Goal: Task Accomplishment & Management: Complete application form

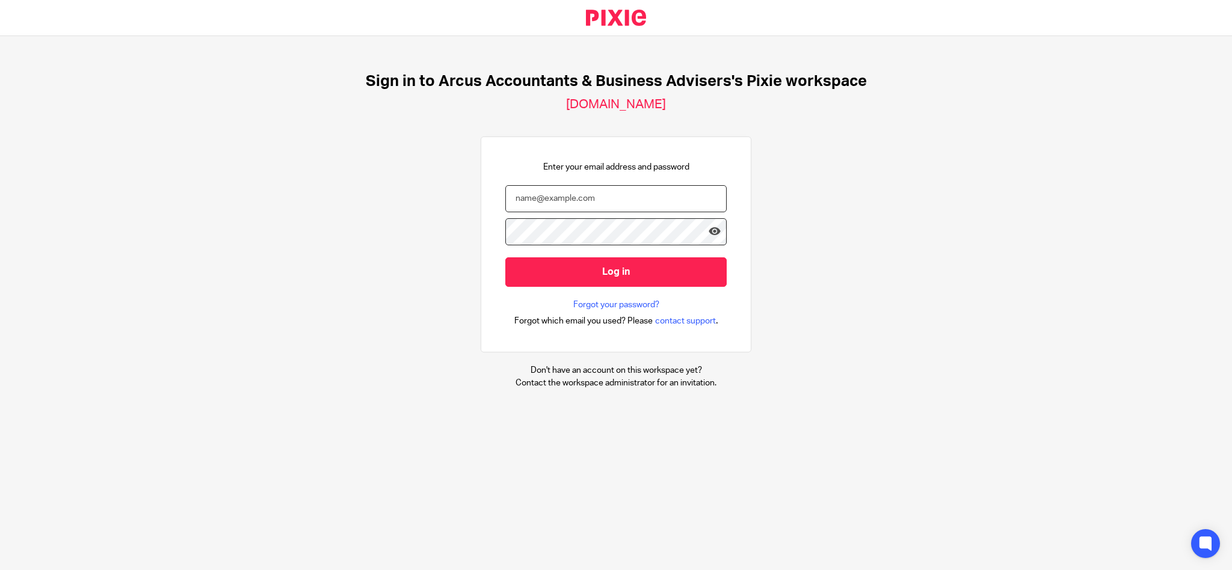
click at [544, 200] on input "email" at bounding box center [615, 198] width 221 height 27
type input "a"
type input "h"
type input "History-Nut-Lilac-9"
drag, startPoint x: 609, startPoint y: 197, endPoint x: 410, endPoint y: 183, distance: 199.7
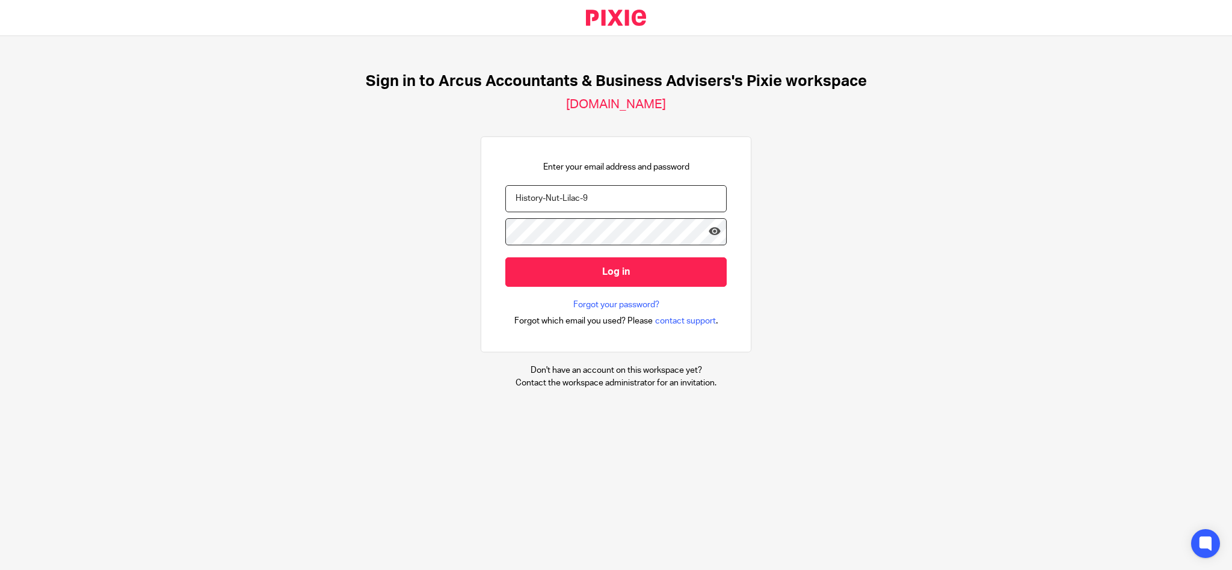
click at [410, 183] on div "Sign in to Arcus Accountants & Business Advisers's Pixie workspace we-are-arcus…" at bounding box center [616, 230] width 1232 height 389
click at [709, 232] on icon at bounding box center [715, 232] width 12 height 12
click at [485, 226] on div "Enter your email address and password Log in Forgot your password? Forgot which…" at bounding box center [616, 245] width 271 height 217
click at [578, 196] on input "email" at bounding box center [615, 198] width 221 height 27
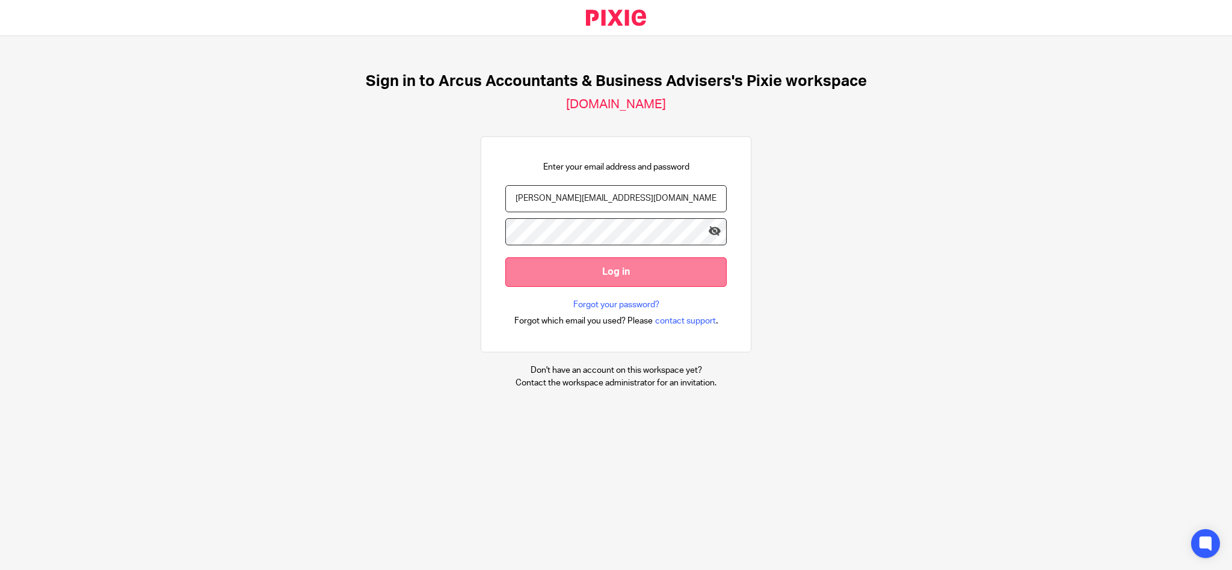
type input "annie@wearearcus.co.uk"
click at [623, 274] on input "Log in" at bounding box center [615, 271] width 221 height 29
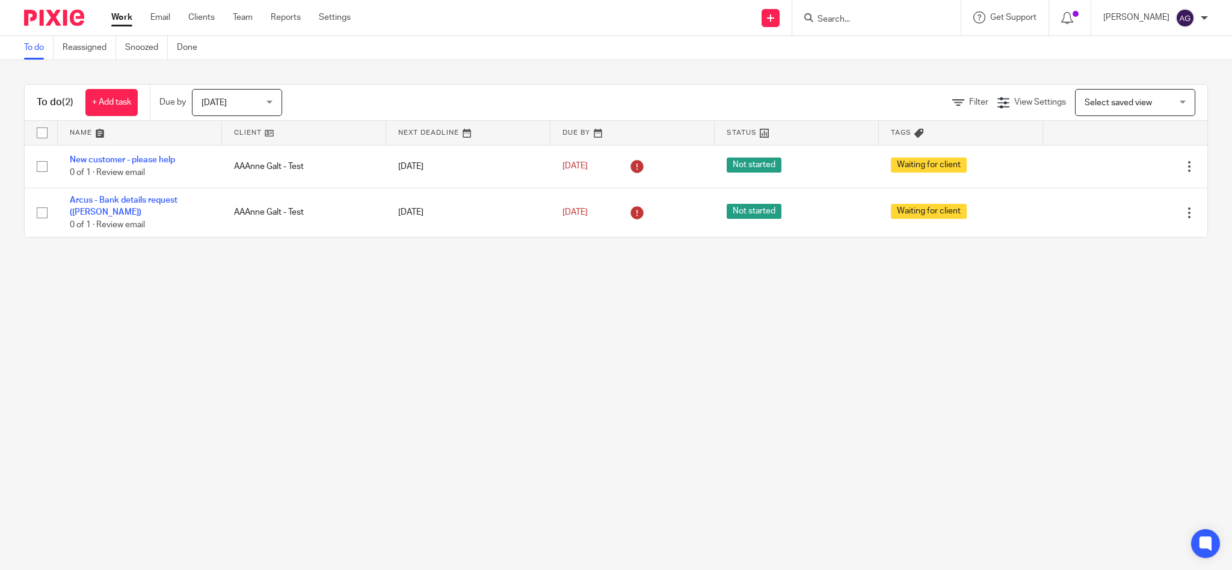
click at [884, 20] on input "Search" at bounding box center [870, 19] width 108 height 11
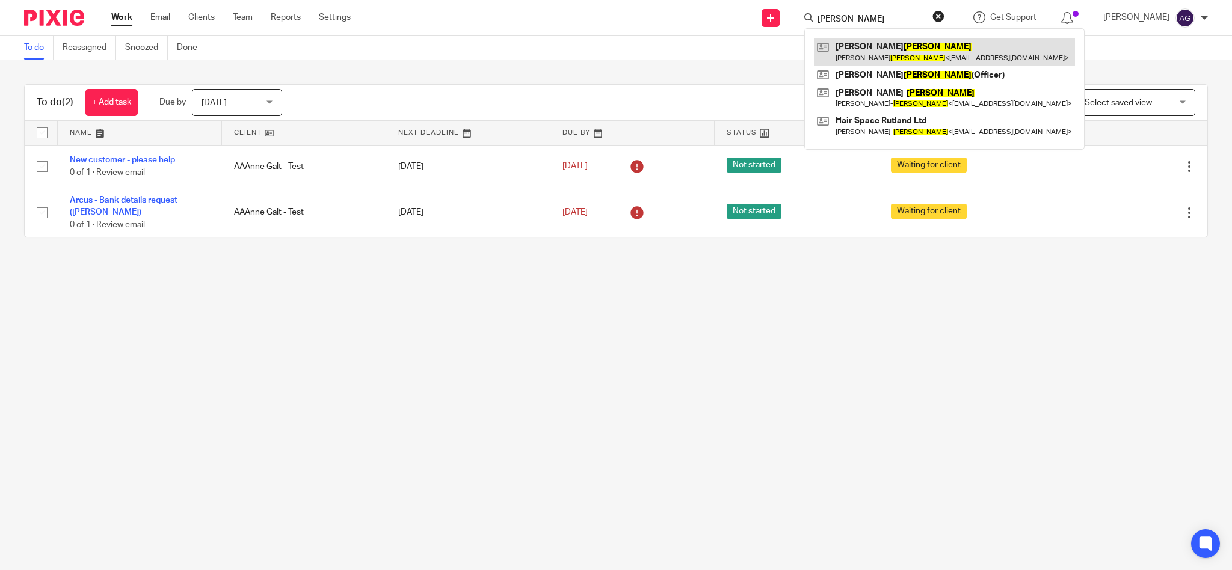
type input "adams"
click at [905, 48] on link at bounding box center [944, 52] width 261 height 28
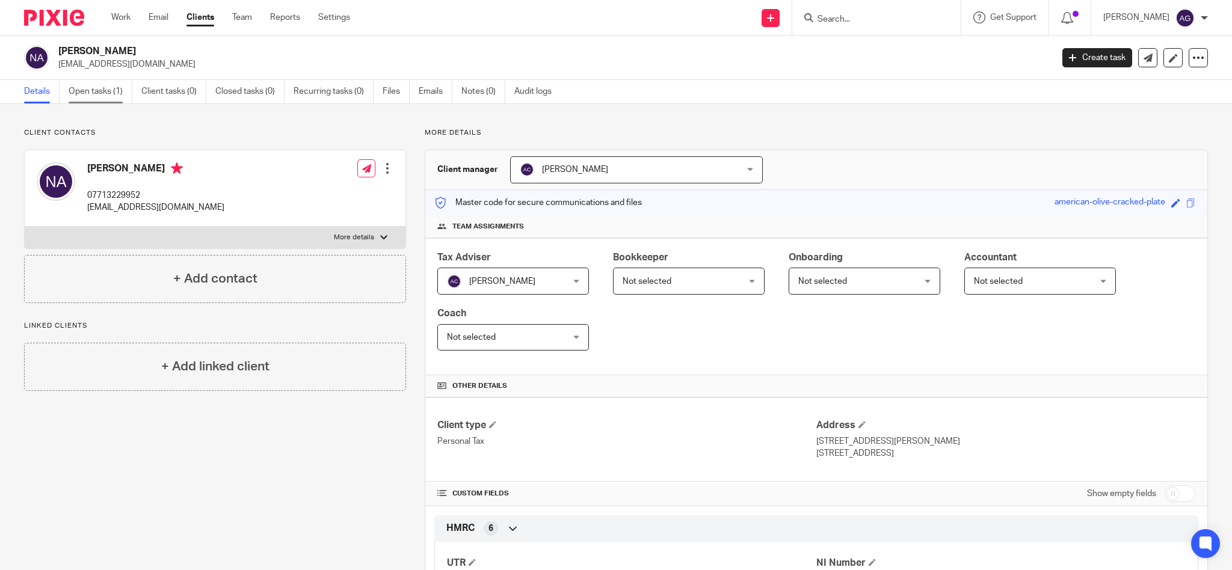
click at [100, 90] on link "Open tasks (1)" at bounding box center [101, 91] width 64 height 23
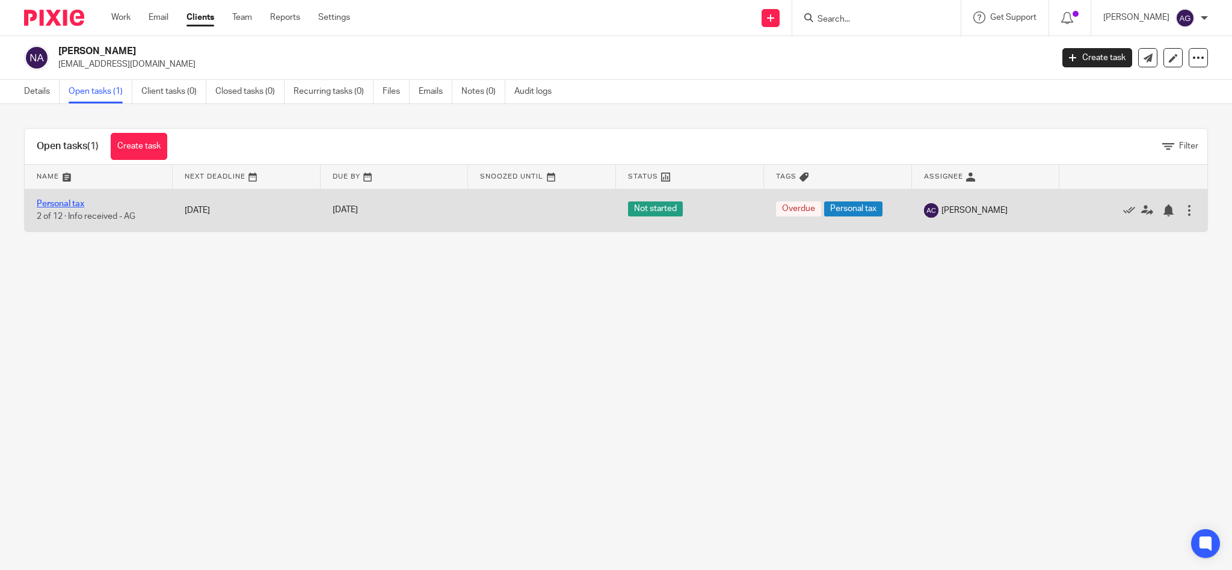
click at [73, 202] on link "Personal tax" at bounding box center [61, 204] width 48 height 8
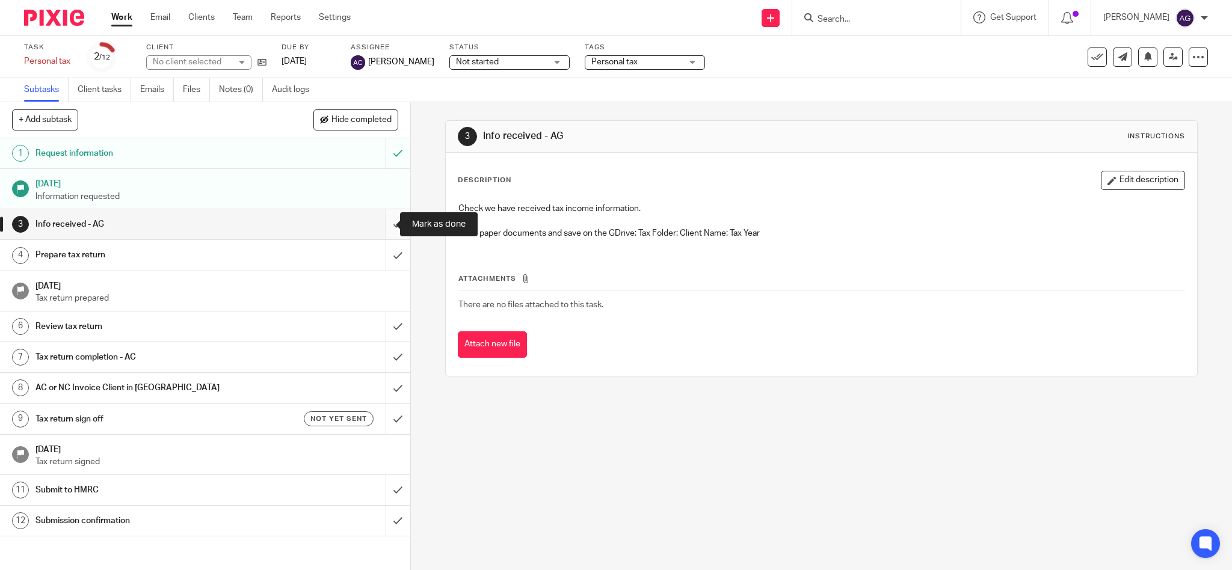
click at [381, 226] on input "submit" at bounding box center [205, 224] width 410 height 30
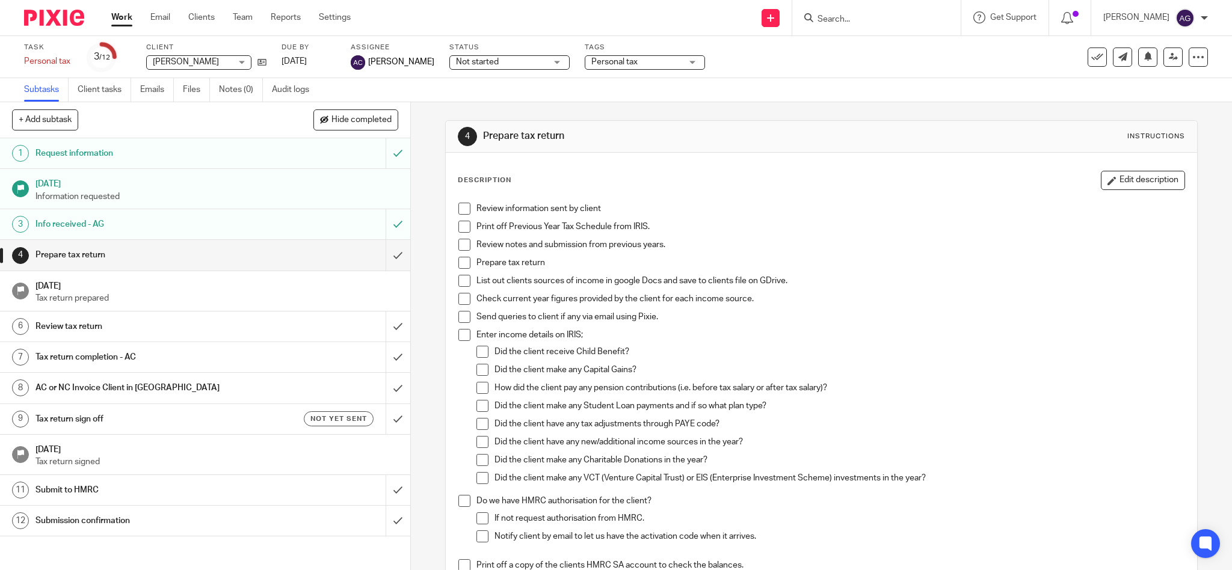
click at [911, 14] on input "Search" at bounding box center [870, 19] width 108 height 11
type input "atkins"
drag, startPoint x: 891, startPoint y: 14, endPoint x: 768, endPoint y: 11, distance: 123.4
click at [768, 11] on div "Send new email Create task Add client Request signature atkins Arthur Atkins Ge…" at bounding box center [800, 17] width 863 height 35
type input "ingrid"
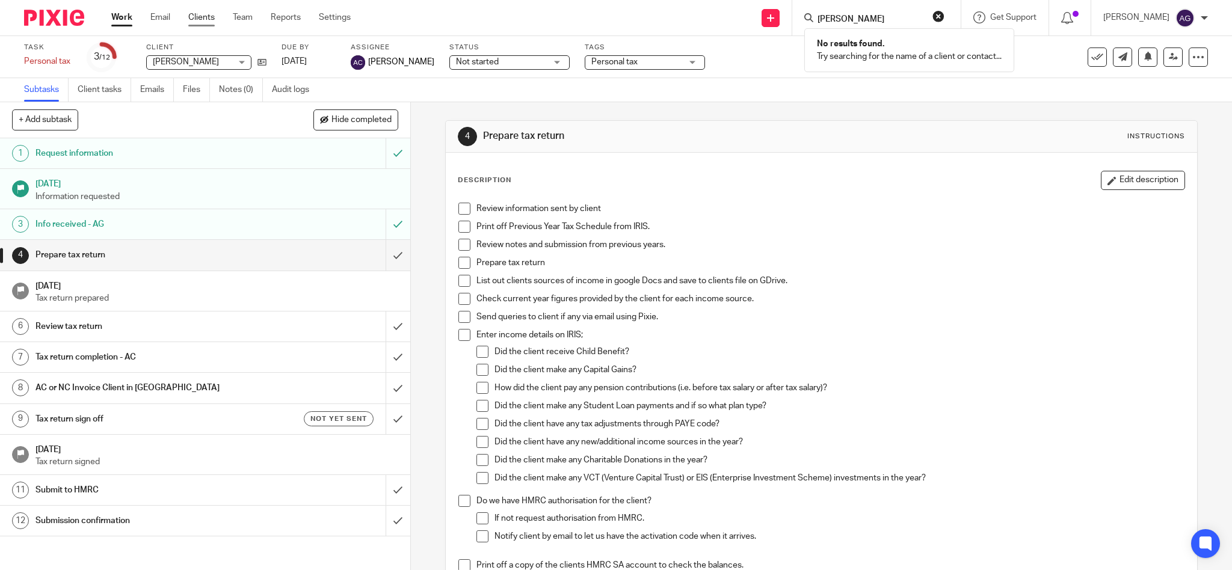
click at [206, 17] on link "Clients" at bounding box center [201, 17] width 26 height 12
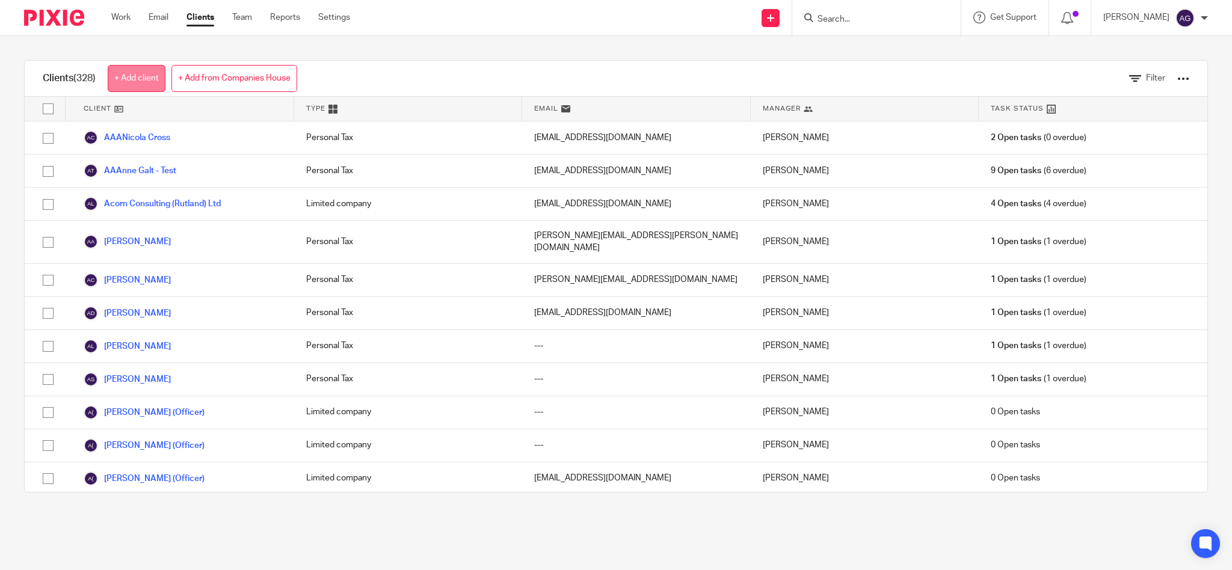
click at [135, 75] on link "+ Add client" at bounding box center [137, 78] width 58 height 27
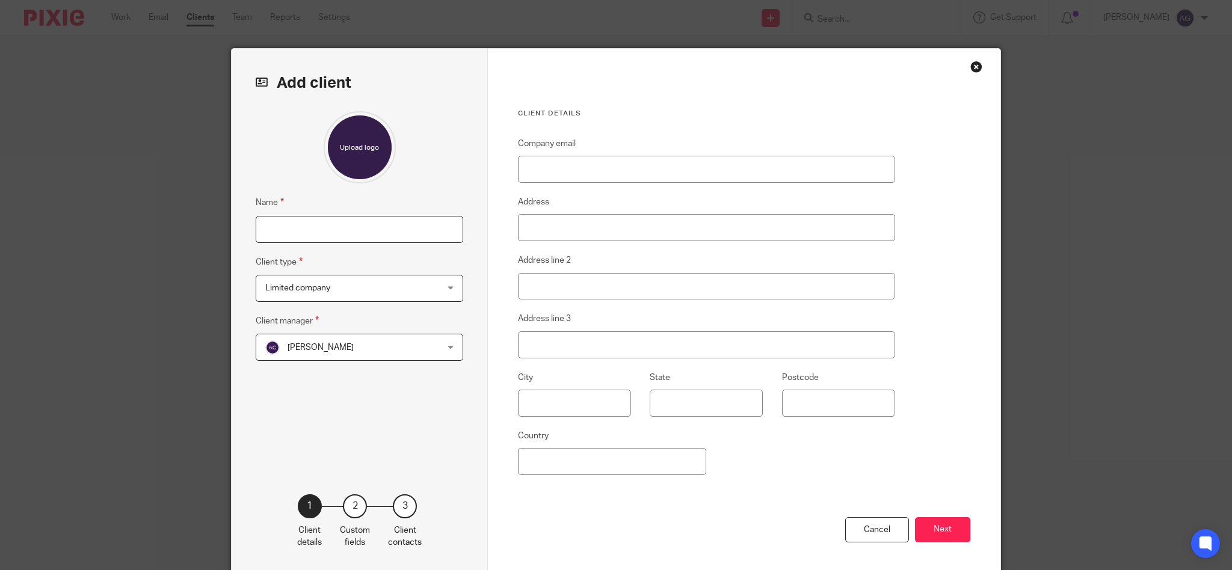
click at [295, 226] on input "Name" at bounding box center [360, 229] width 208 height 27
type input "[PERSON_NAME]"
click at [572, 174] on input "Company email" at bounding box center [706, 169] width 377 height 27
paste input "[PERSON_NAME][EMAIL_ADDRESS][DOMAIN_NAME]"
type input "[PERSON_NAME][EMAIL_ADDRESS][DOMAIN_NAME]"
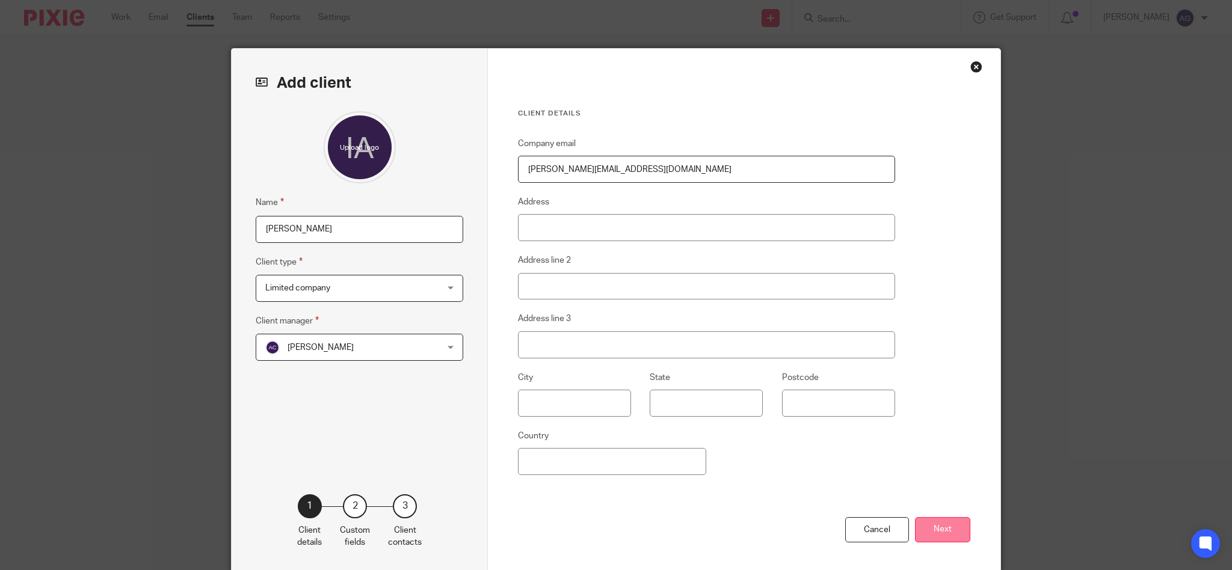
click at [949, 529] on button "Next" at bounding box center [942, 530] width 55 height 26
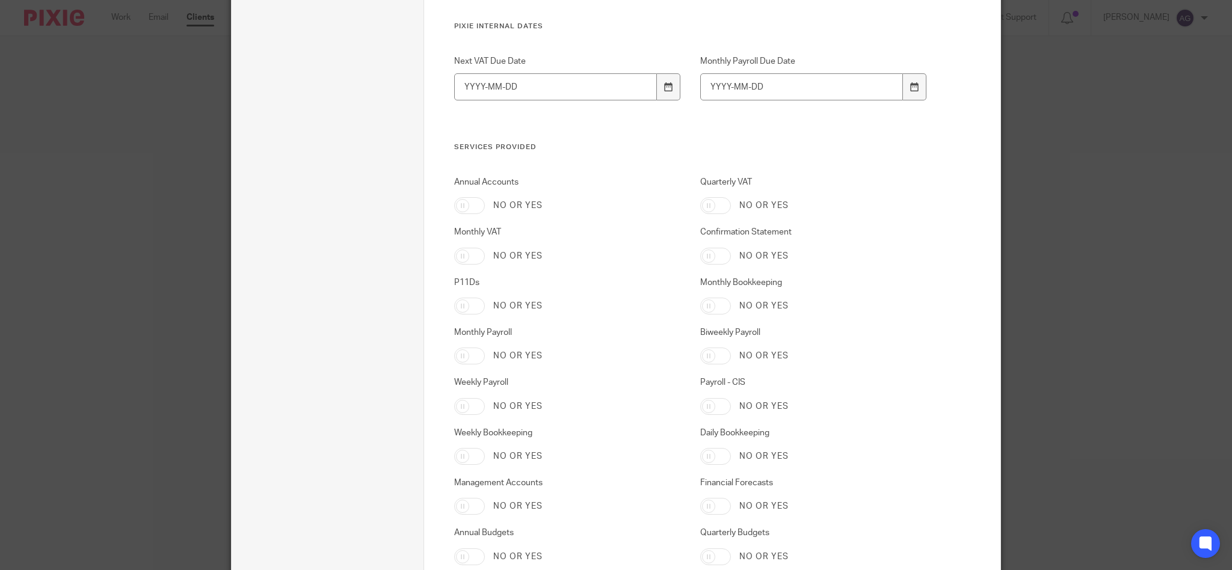
scroll to position [1893, 0]
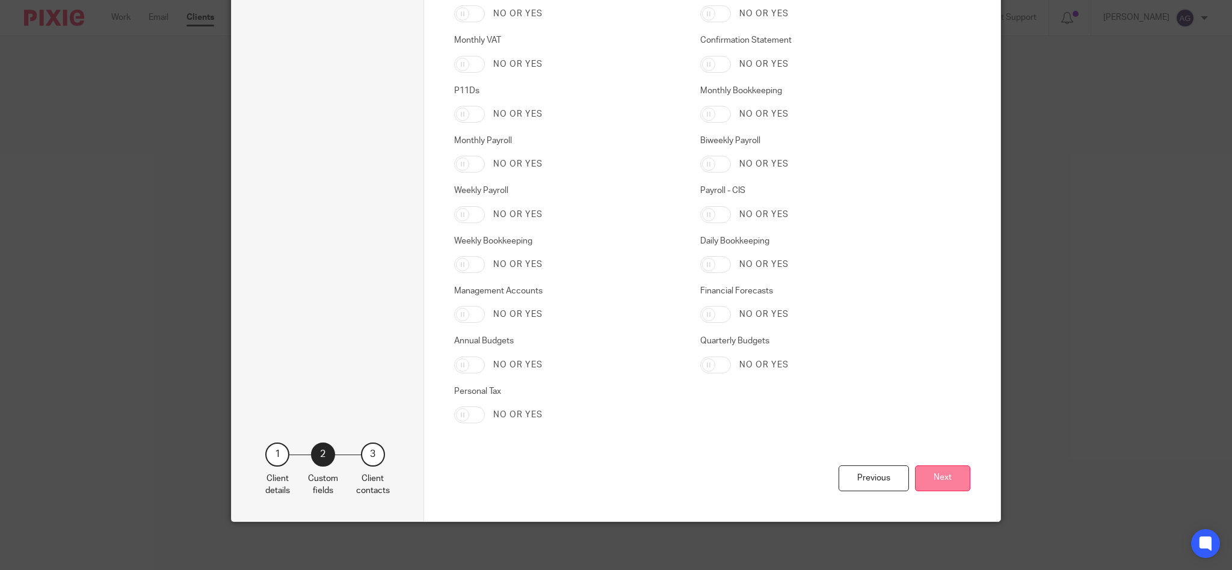
click at [942, 479] on button "Next" at bounding box center [942, 479] width 55 height 26
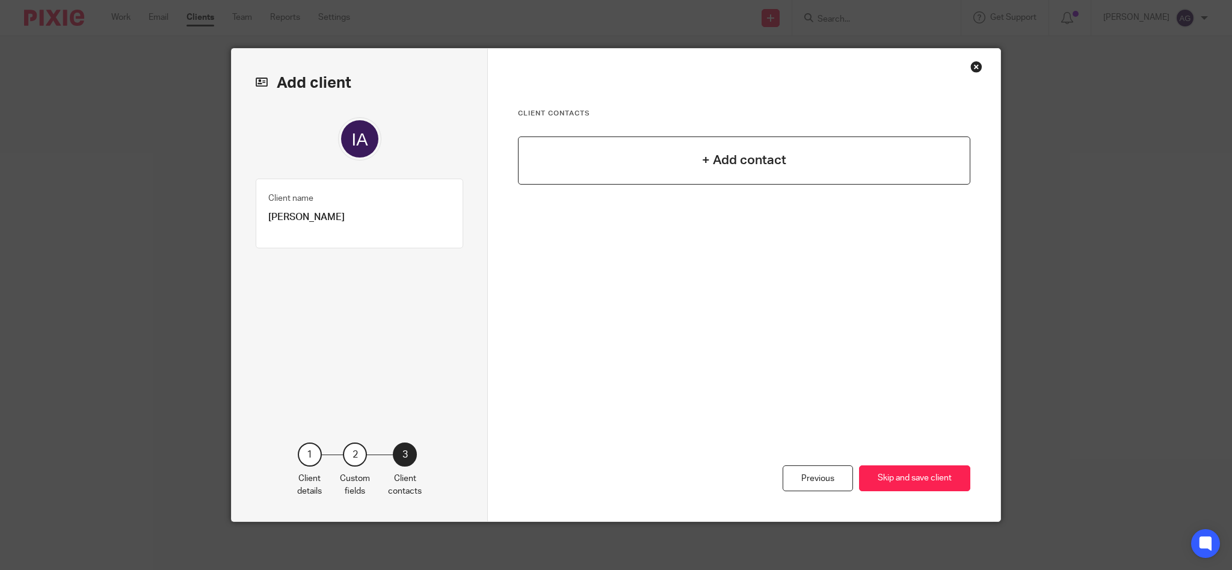
click at [738, 155] on h4 "+ Add contact" at bounding box center [744, 160] width 84 height 19
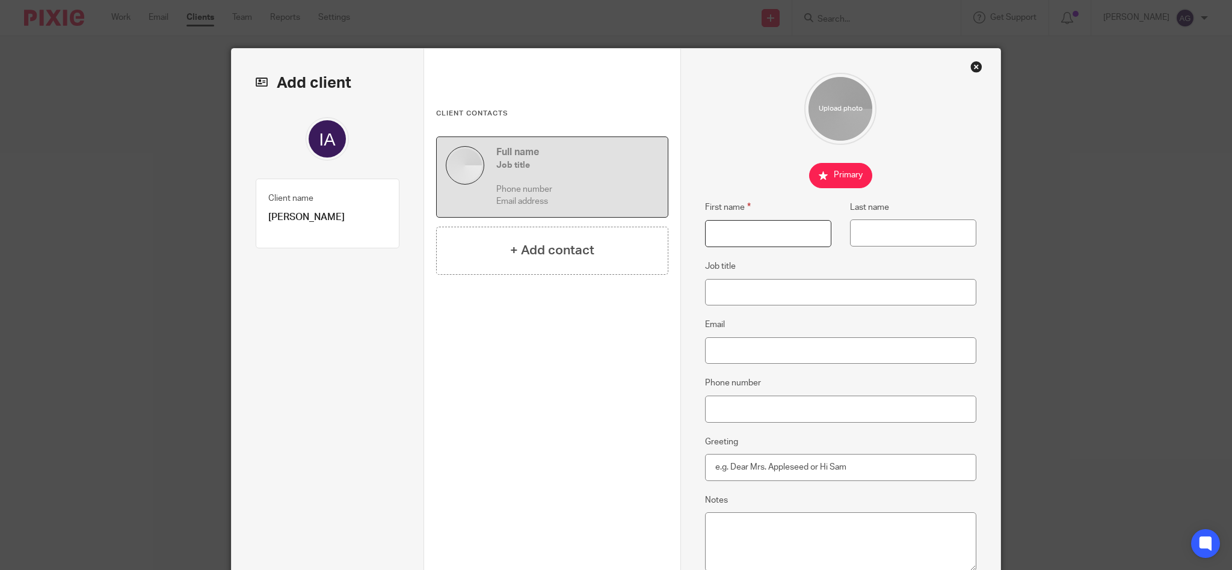
click at [732, 228] on input "First name" at bounding box center [768, 233] width 126 height 27
type input "Ingrid"
type input "Airey"
click at [748, 347] on input "Email" at bounding box center [841, 350] width 272 height 27
paste input "[PERSON_NAME][EMAIL_ADDRESS][DOMAIN_NAME]"
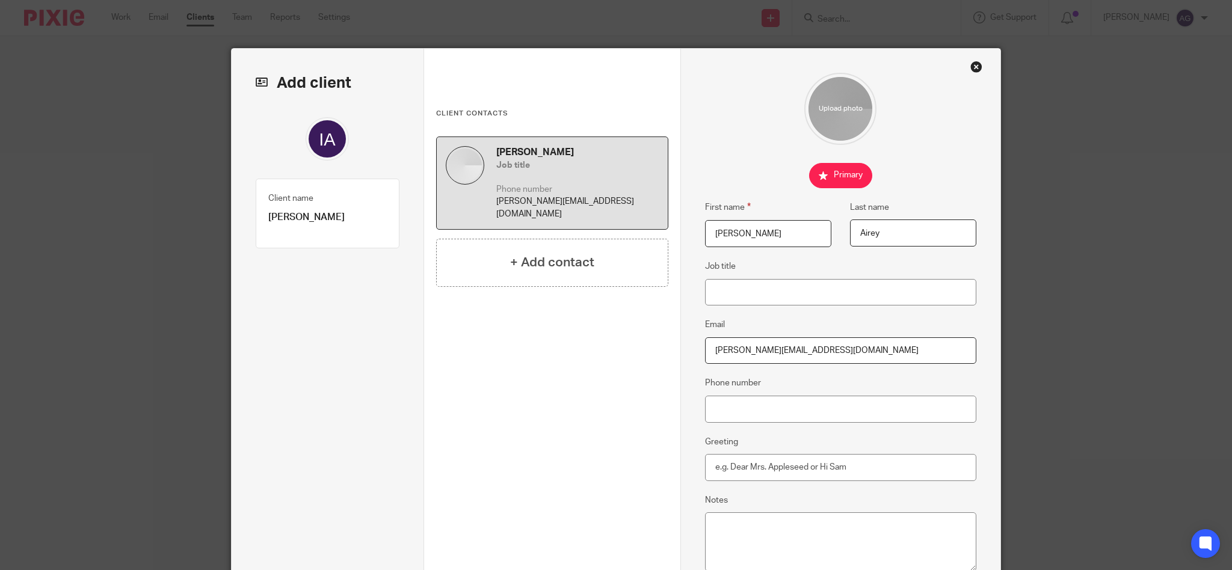
type input "[PERSON_NAME][EMAIL_ADDRESS][DOMAIN_NAME]"
click at [769, 409] on input "Phone number" at bounding box center [841, 409] width 272 height 27
paste input "01476 860464"
type input "01476 860464"
click at [767, 469] on input "Greeting" at bounding box center [841, 467] width 272 height 27
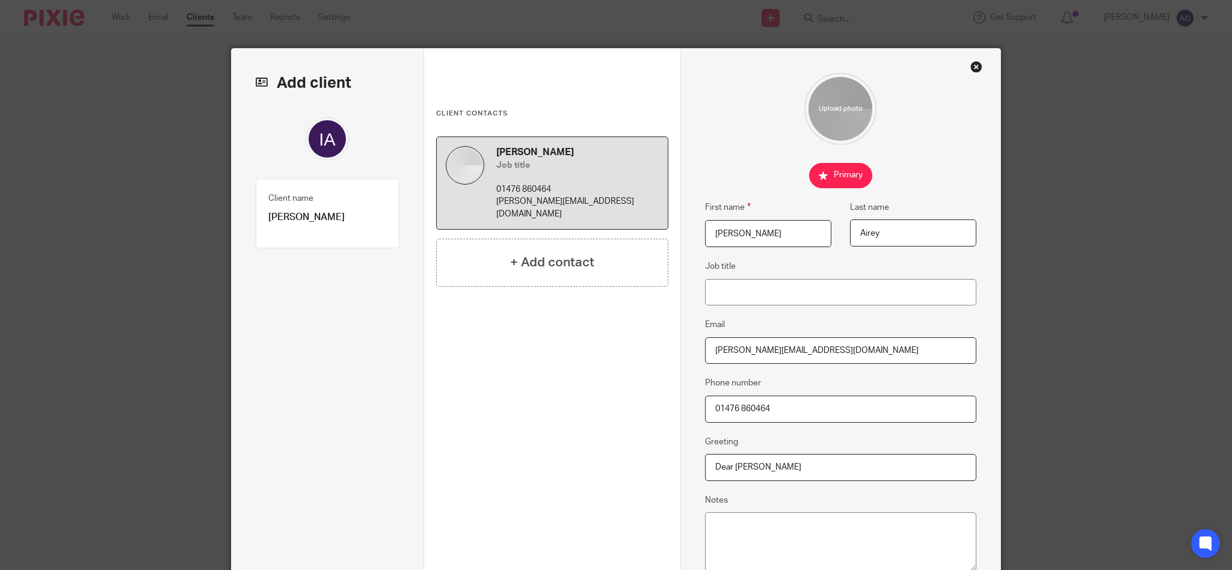
type input "Dear Ingrid"
click at [757, 531] on textarea "Notes" at bounding box center [841, 542] width 272 height 59
click at [751, 532] on textarea "Notes" at bounding box center [841, 542] width 272 height 59
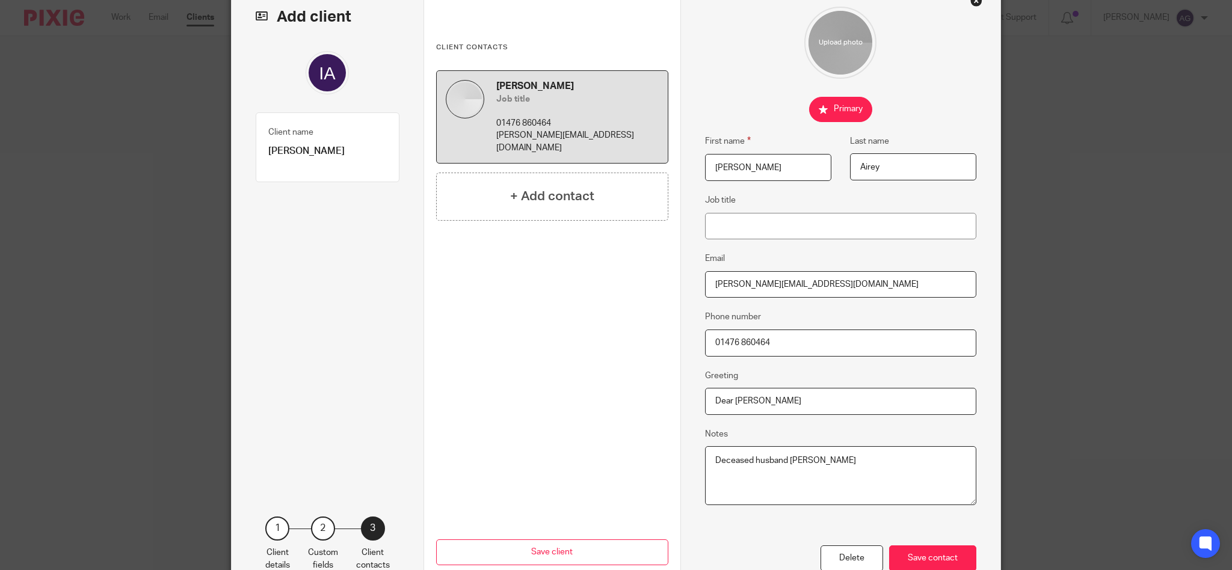
scroll to position [140, 0]
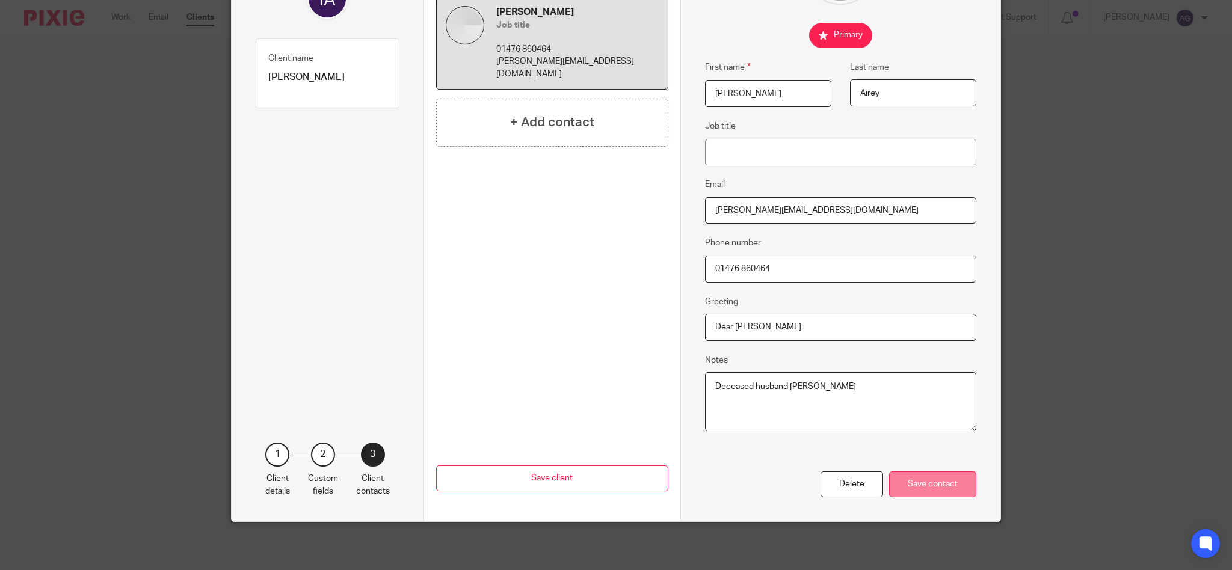
type textarea "Deceased husband Paul"
click at [925, 489] on div "Save contact" at bounding box center [932, 485] width 87 height 26
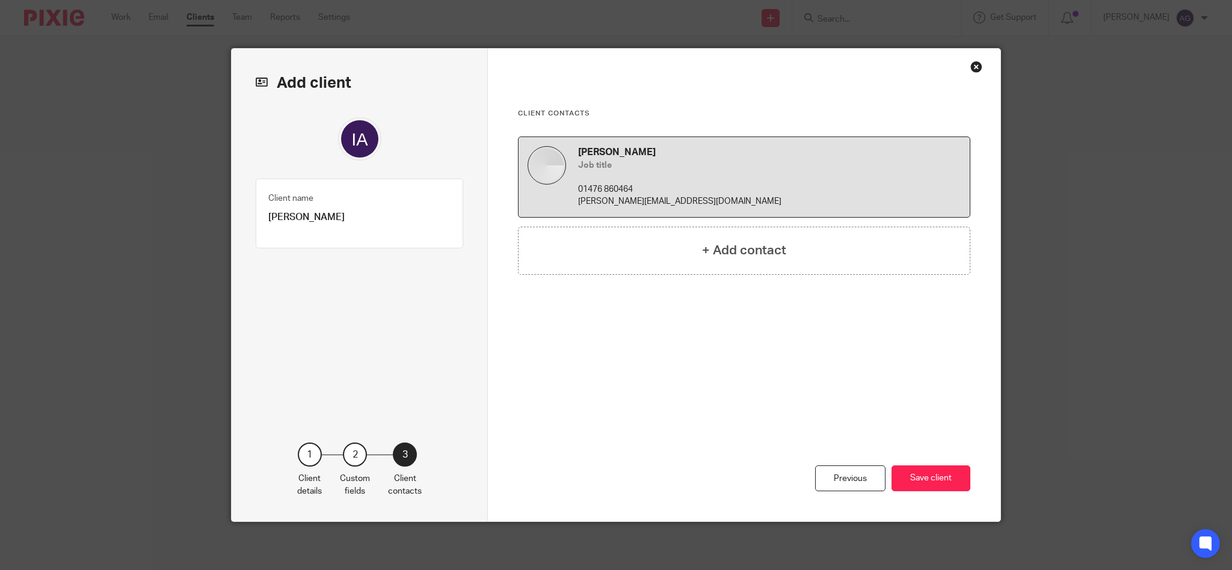
click at [861, 403] on div "Previous Save client" at bounding box center [744, 449] width 452 height 146
click at [970, 69] on div "Close this dialog window" at bounding box center [976, 67] width 12 height 12
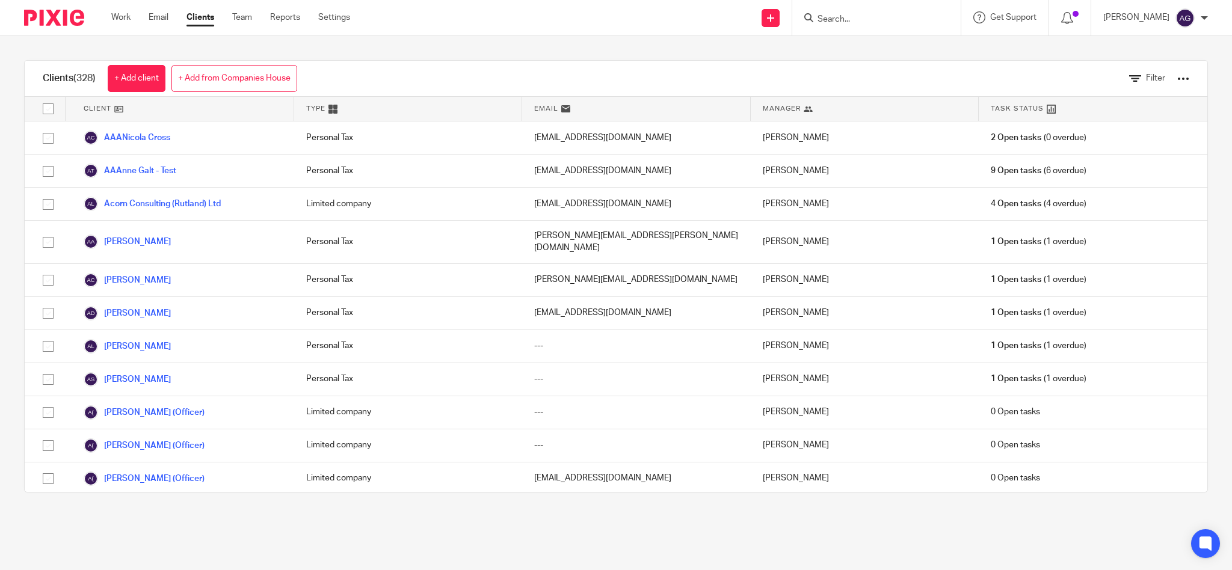
click at [863, 16] on input "Search" at bounding box center [870, 19] width 108 height 11
type input "airey"
drag, startPoint x: 878, startPoint y: 14, endPoint x: 814, endPoint y: 12, distance: 64.4
click at [814, 12] on div "Send new email Create task Add client Request signature airey No results found.…" at bounding box center [800, 17] width 864 height 35
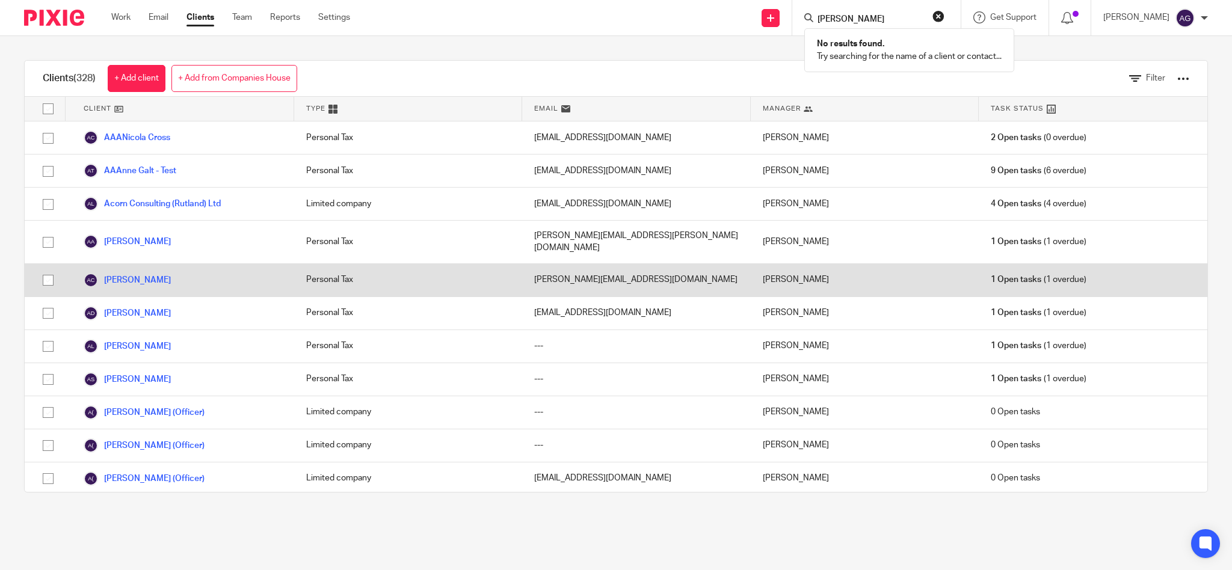
type input "ingrid"
click at [175, 264] on div "Alan Crew" at bounding box center [180, 280] width 229 height 32
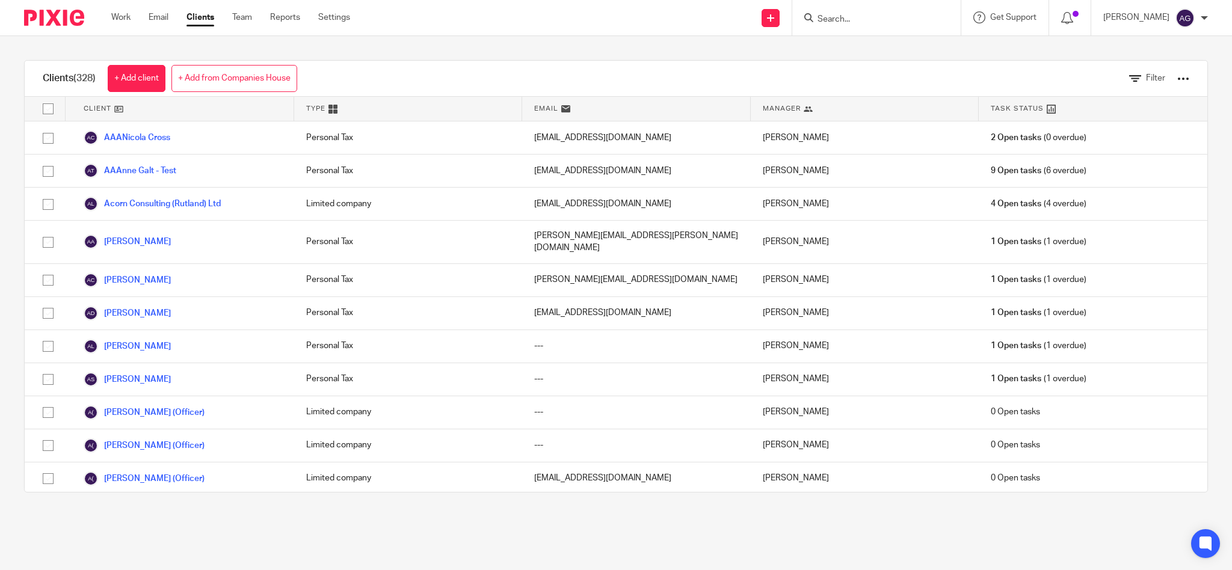
click at [863, 16] on input "Search" at bounding box center [870, 19] width 108 height 11
type input "ingrid"
click at [140, 72] on link "+ Add client" at bounding box center [137, 78] width 58 height 27
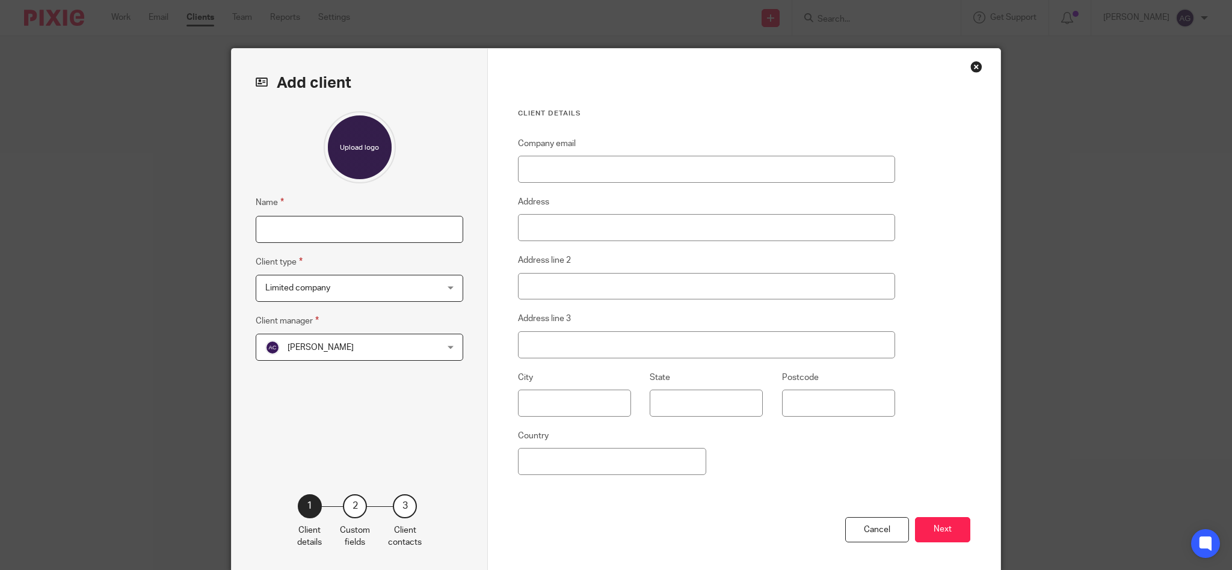
click at [307, 229] on input "Name" at bounding box center [360, 229] width 208 height 27
type input "[PERSON_NAME]"
click at [365, 289] on span "Limited company" at bounding box center [344, 288] width 158 height 25
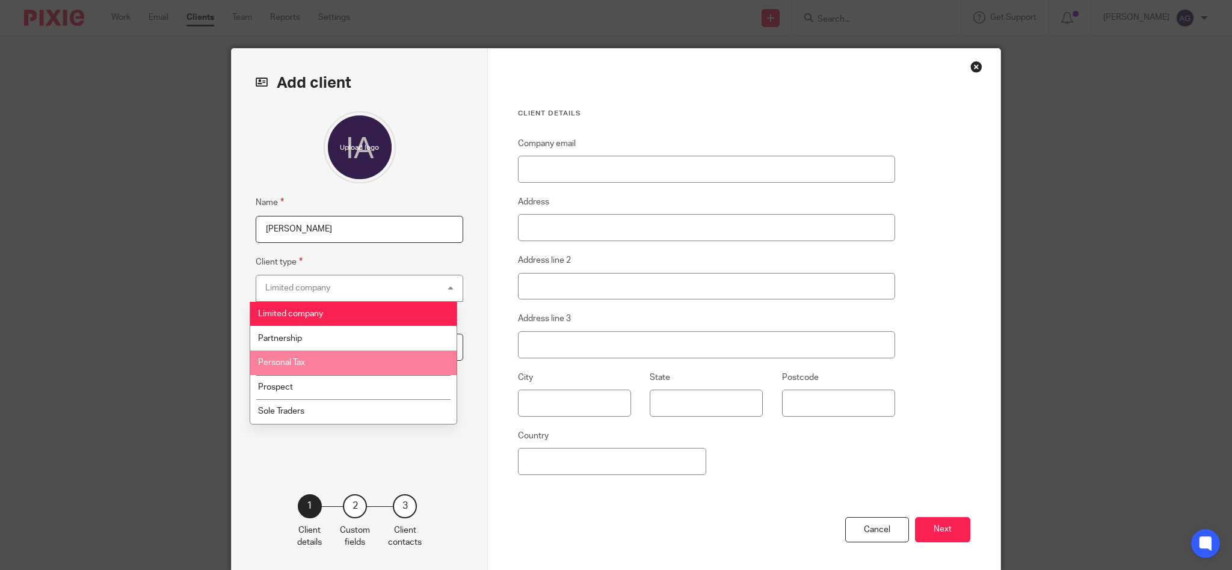
click at [341, 362] on li "Personal Tax" at bounding box center [353, 363] width 206 height 25
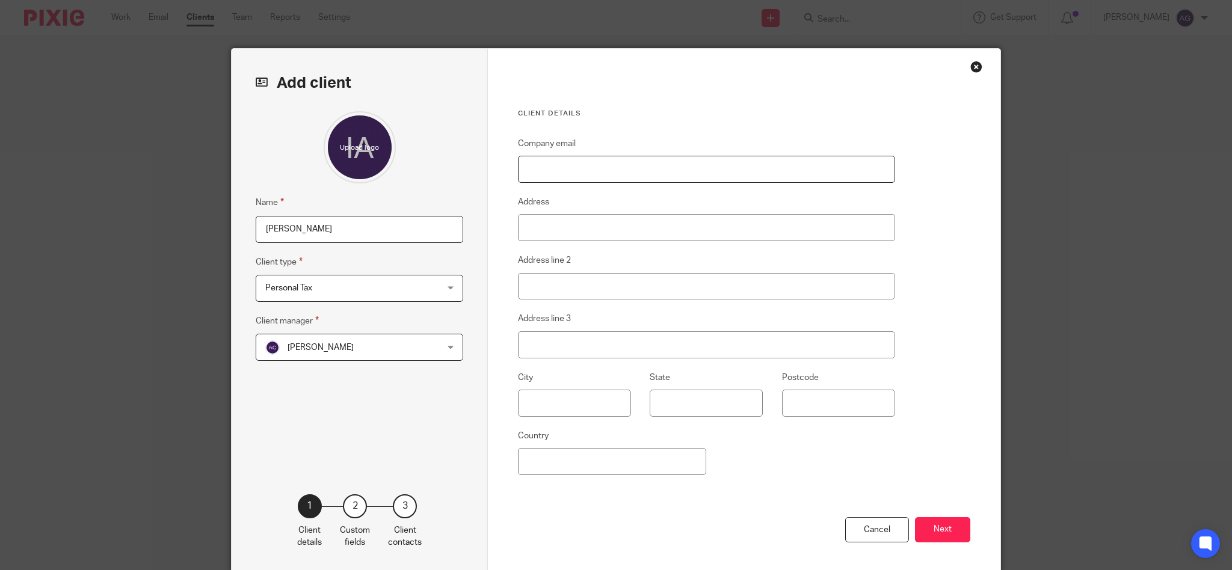
click at [585, 168] on input "Company email" at bounding box center [706, 169] width 377 height 27
click at [604, 174] on input "Company email" at bounding box center [706, 169] width 377 height 27
paste input "[PERSON_NAME][EMAIL_ADDRESS][DOMAIN_NAME]"
type input "[PERSON_NAME][EMAIL_ADDRESS][DOMAIN_NAME]"
click at [946, 539] on button "Next" at bounding box center [942, 530] width 55 height 26
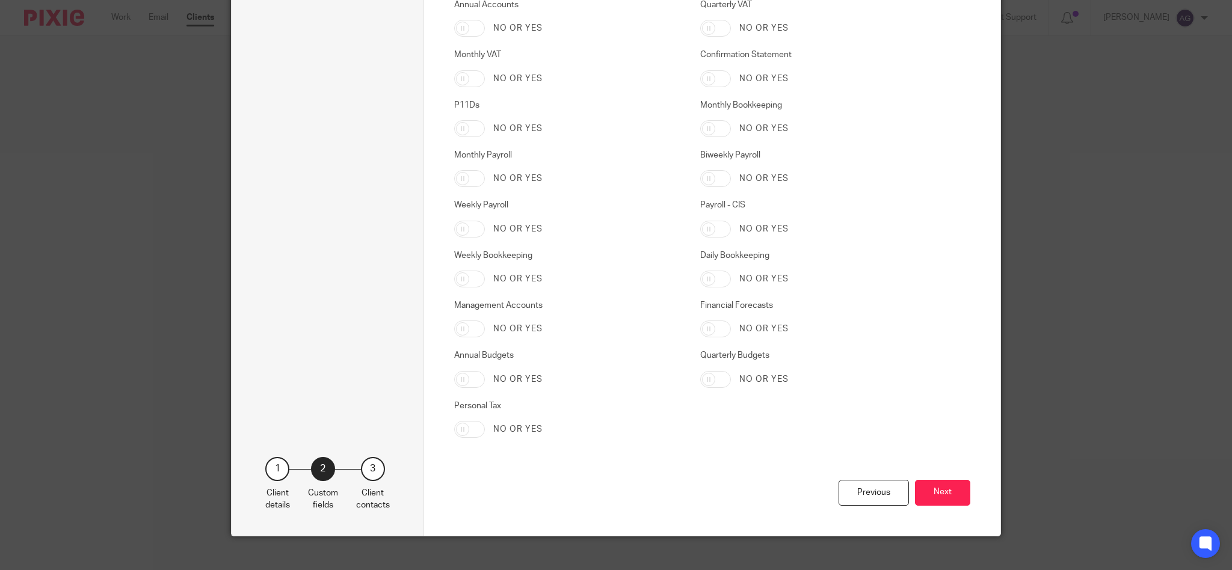
scroll to position [1893, 0]
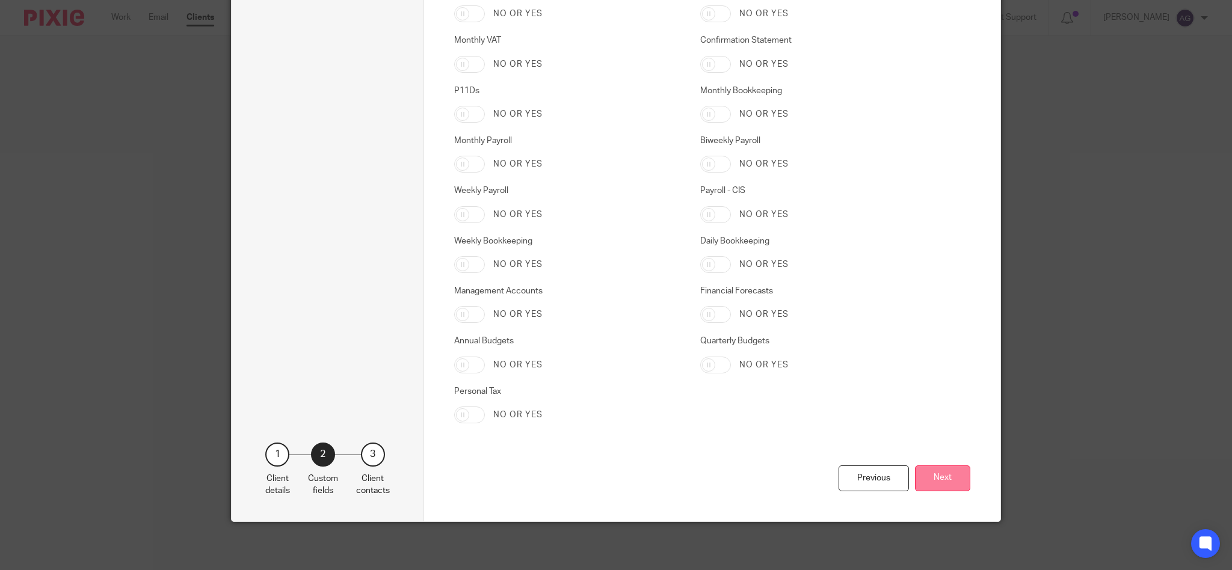
click at [925, 481] on button "Next" at bounding box center [942, 479] width 55 height 26
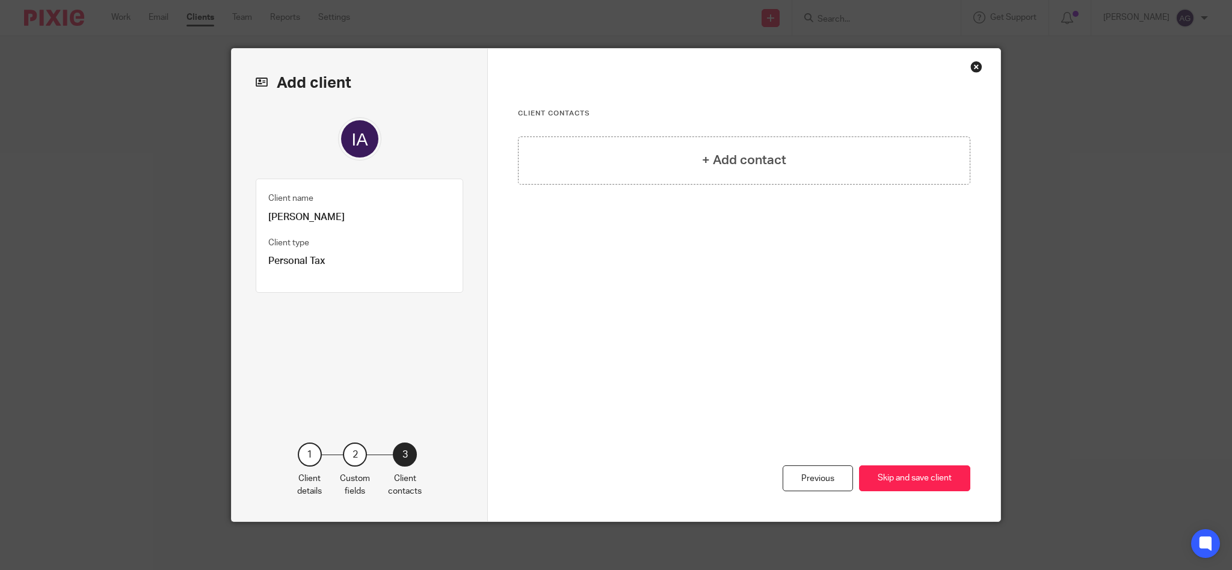
click at [747, 295] on div "+ Add contact" at bounding box center [744, 234] width 452 height 195
click at [880, 480] on button "Skip and save client" at bounding box center [914, 479] width 111 height 26
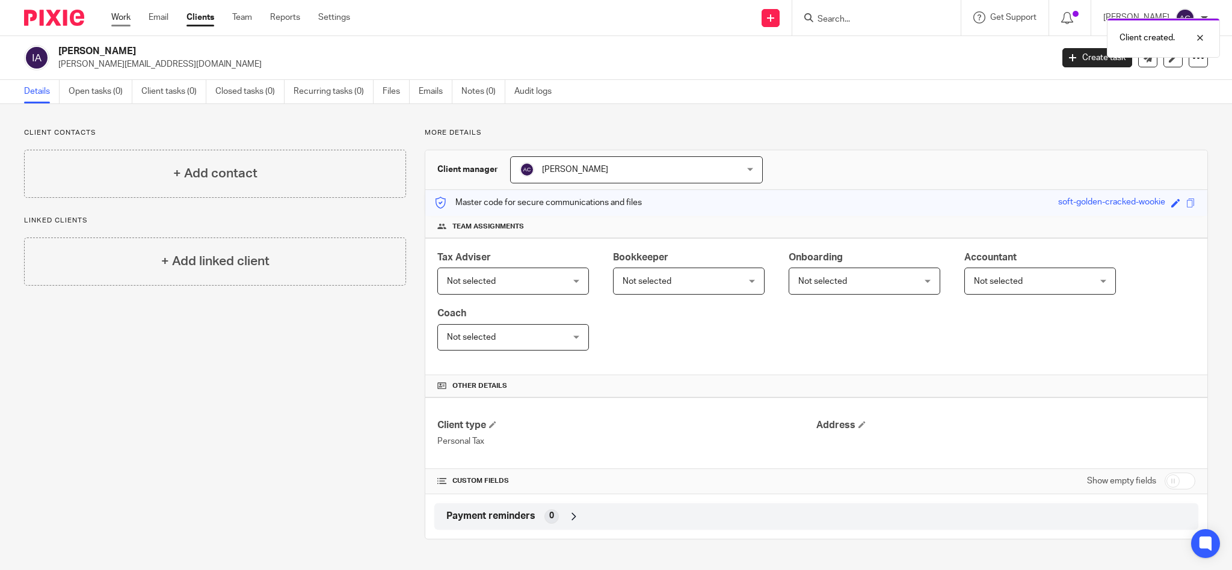
click at [120, 16] on link "Work" at bounding box center [120, 17] width 19 height 12
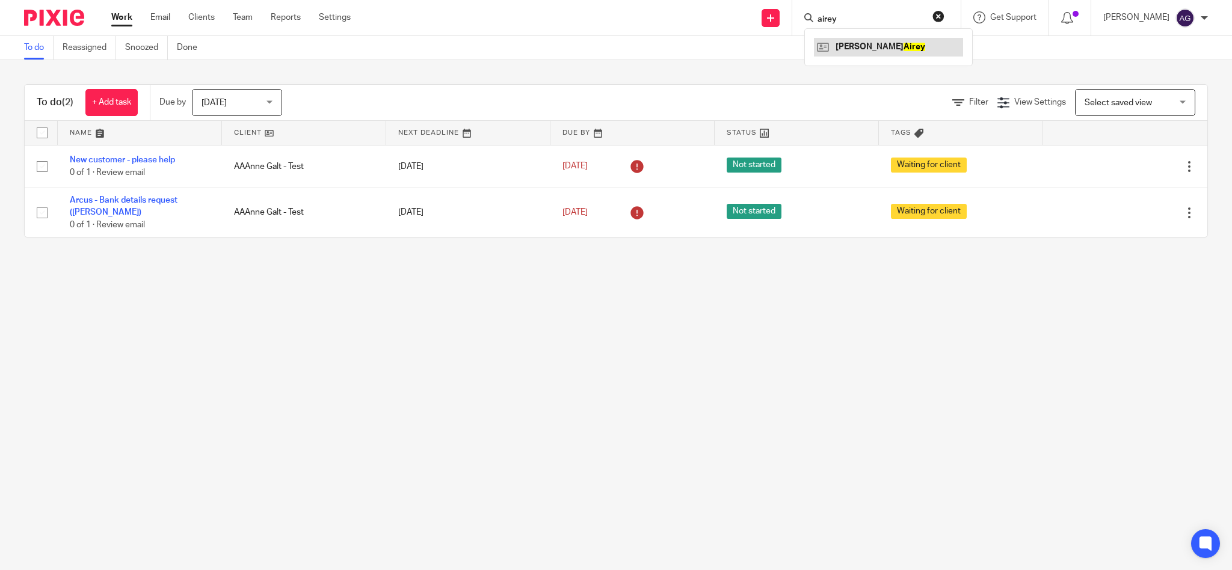
type input "airey"
click at [887, 43] on link at bounding box center [888, 47] width 149 height 18
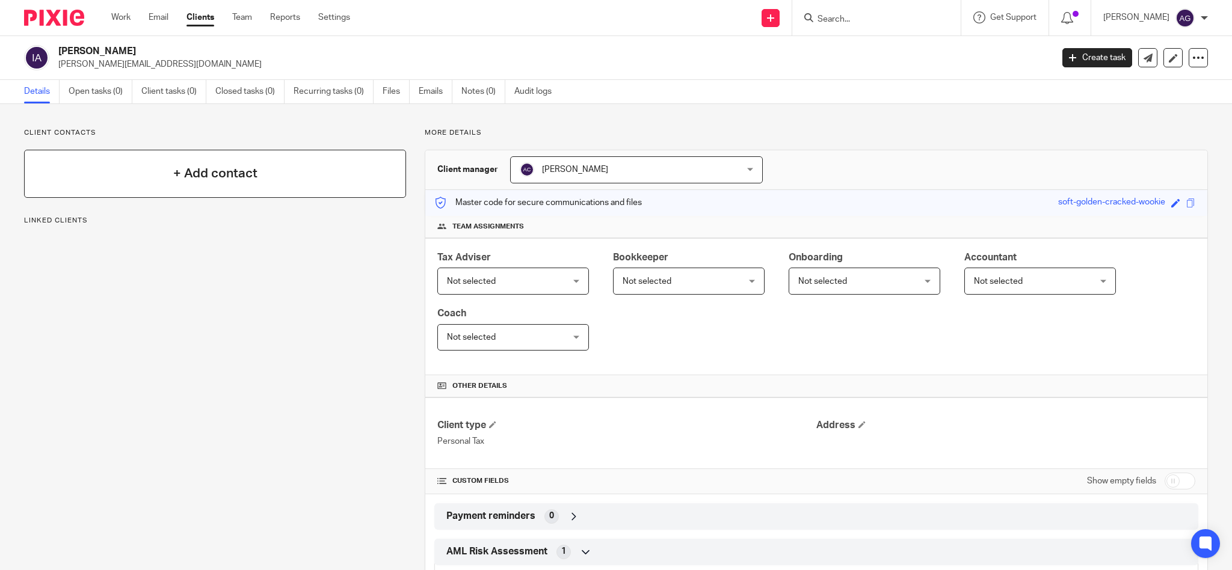
click at [220, 166] on h4 "+ Add contact" at bounding box center [215, 173] width 84 height 19
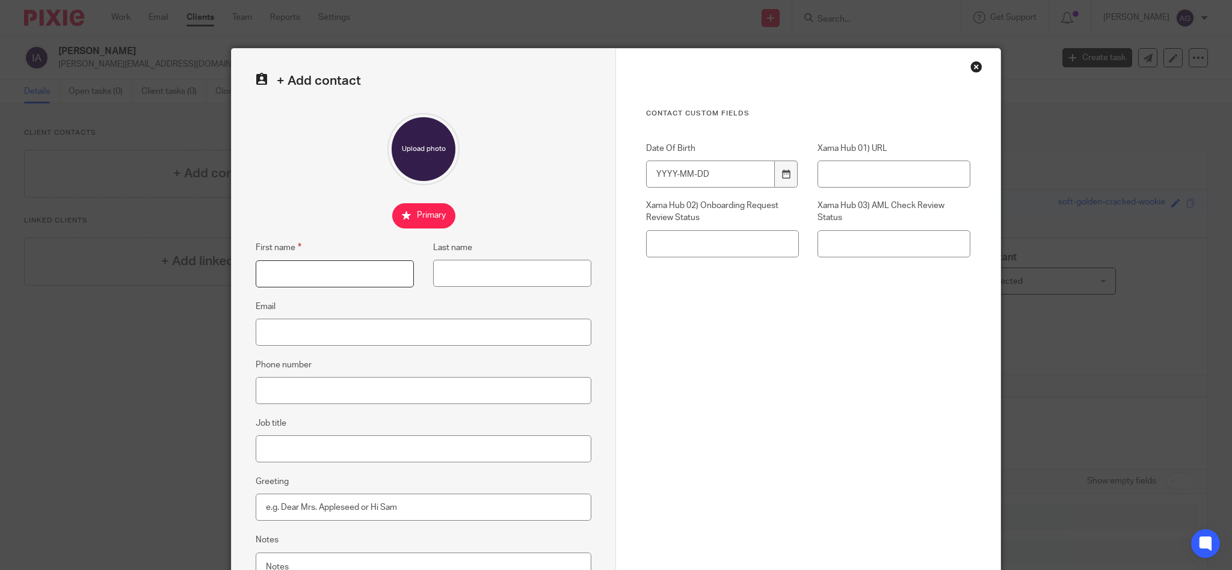
click at [295, 276] on input "First name" at bounding box center [335, 273] width 158 height 27
type input "[PERSON_NAME]"
type input "Airey"
click at [309, 324] on input "Email" at bounding box center [424, 332] width 336 height 27
paste input "[PERSON_NAME][EMAIL_ADDRESS][DOMAIN_NAME]"
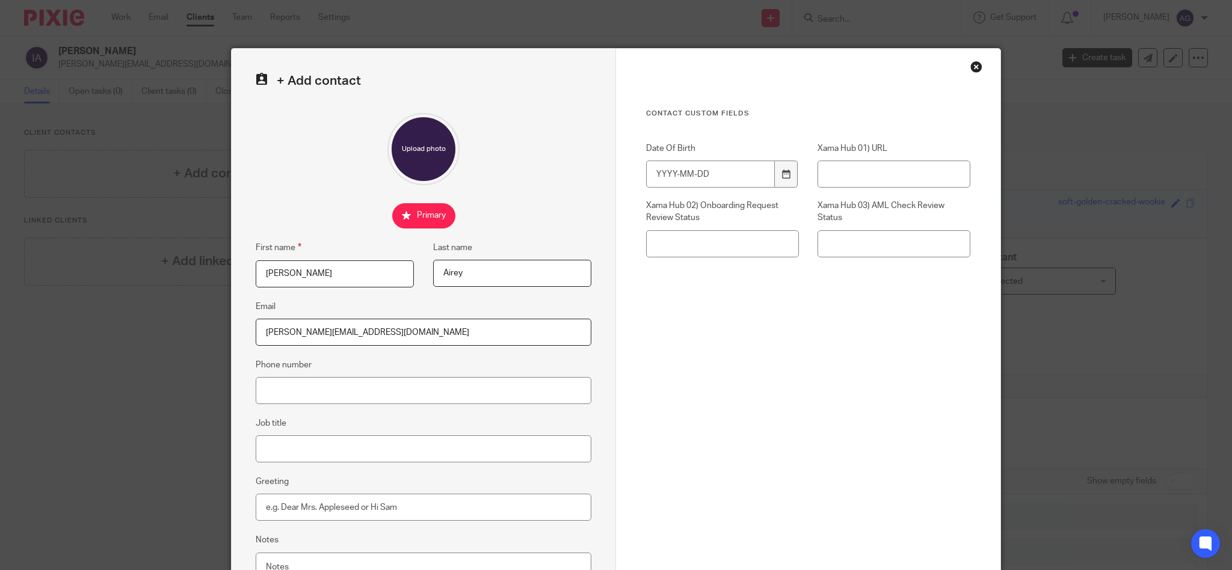
type input "[PERSON_NAME][EMAIL_ADDRESS][DOMAIN_NAME]"
click at [338, 389] on input "Phone number" at bounding box center [424, 390] width 336 height 27
paste input "01476 860464"
type input "01476 860464"
click at [345, 505] on input "Greeting" at bounding box center [424, 507] width 336 height 27
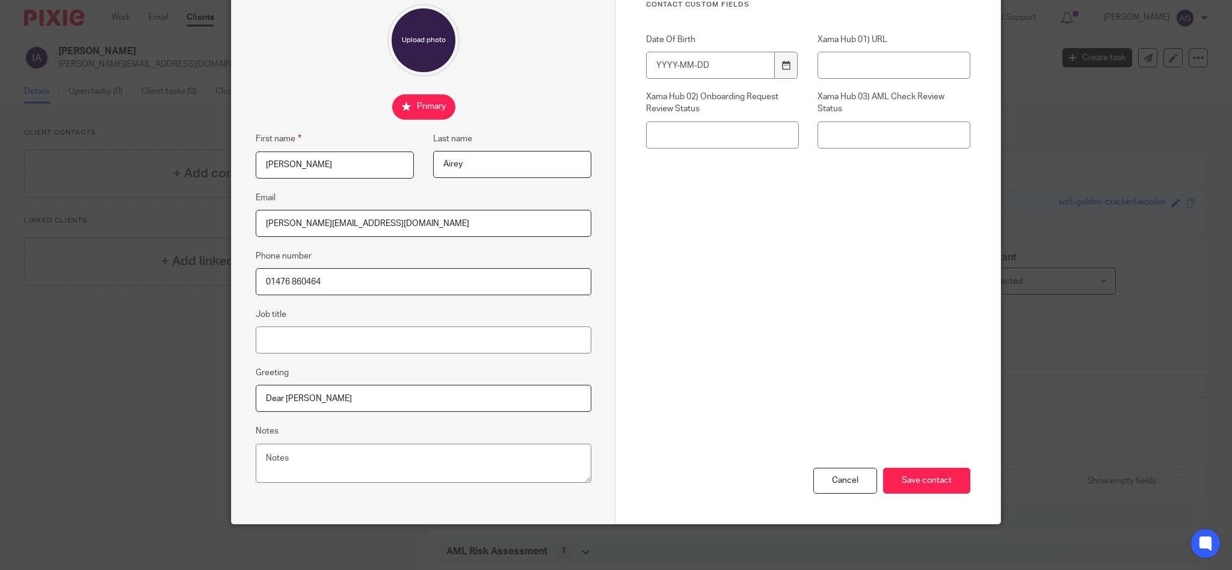
scroll to position [111, 0]
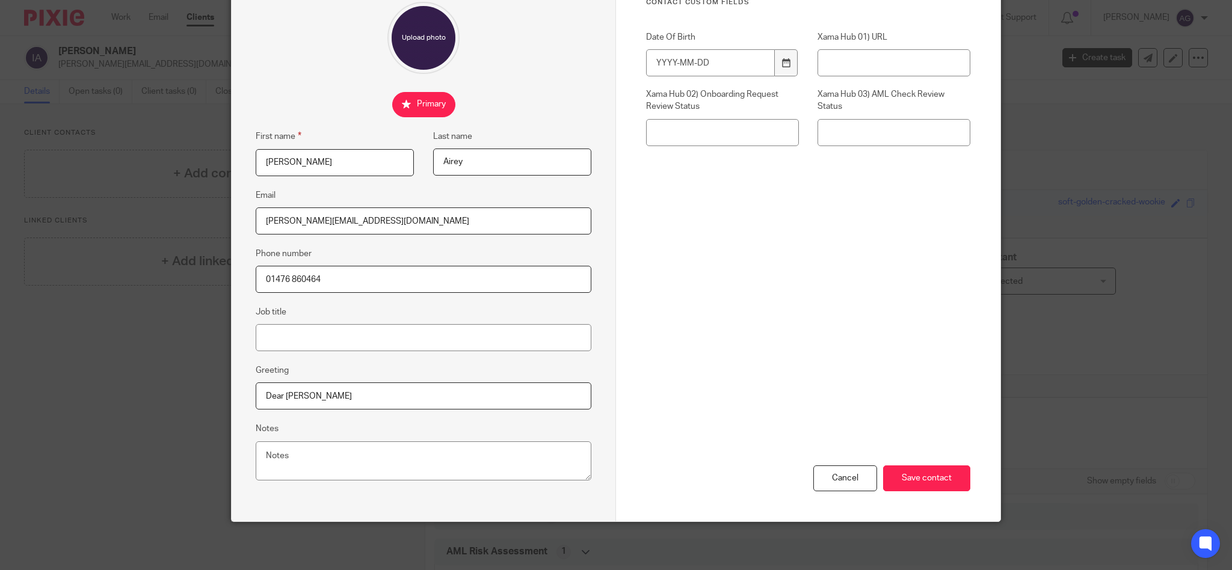
type input "Dear Ingrid"
click at [402, 453] on textarea "Notes" at bounding box center [424, 462] width 336 height 40
click at [903, 479] on input "Save contact" at bounding box center [926, 479] width 87 height 26
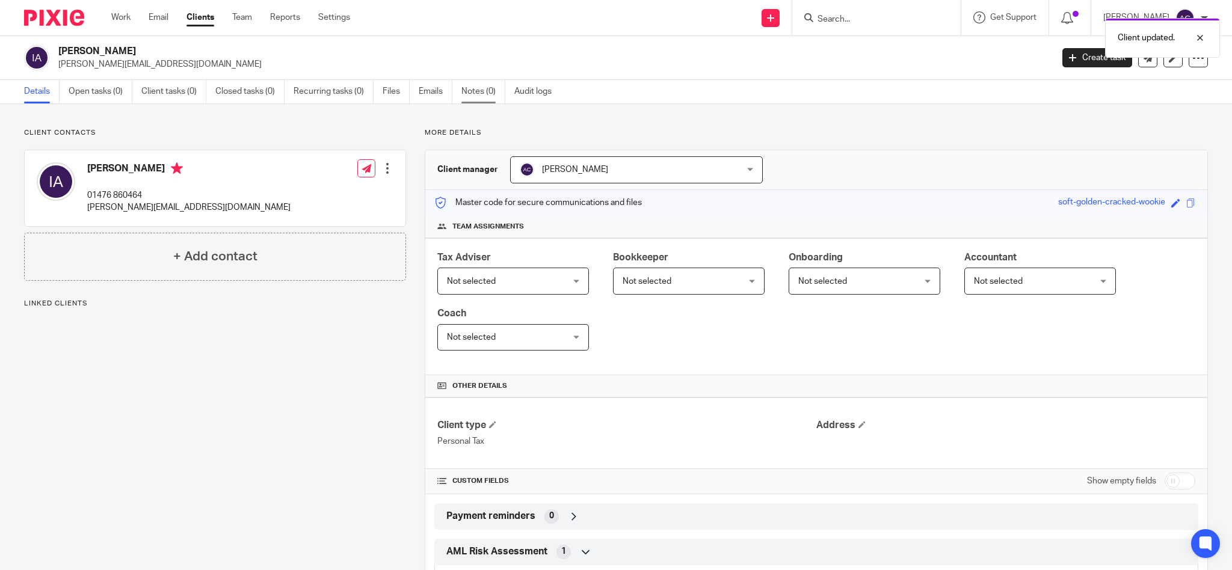
click at [481, 91] on link "Notes (0)" at bounding box center [483, 91] width 44 height 23
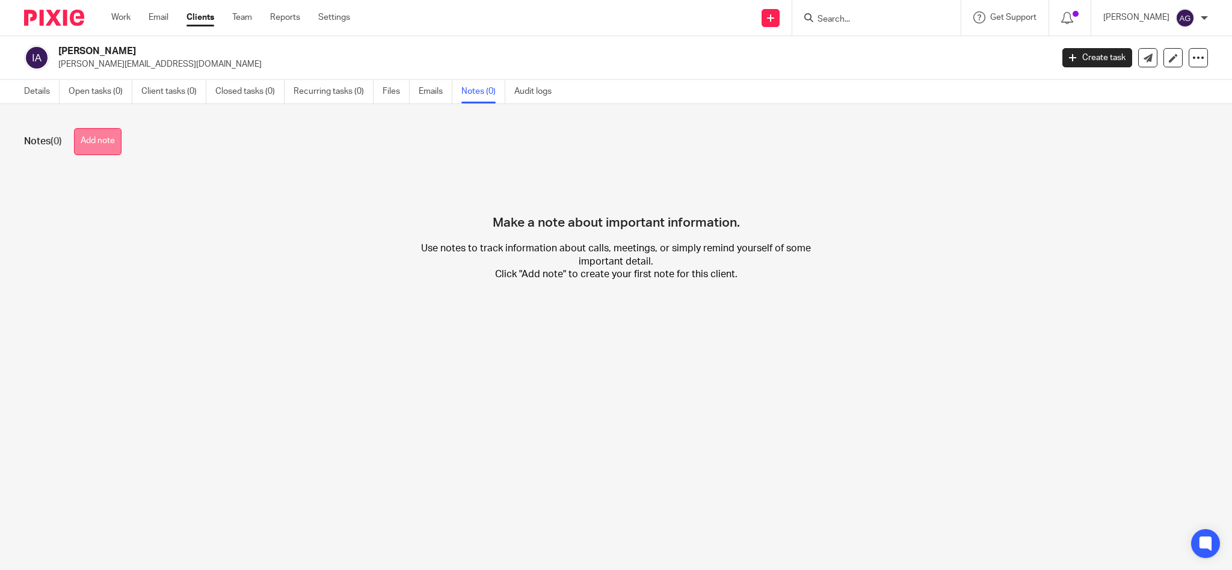
click at [94, 150] on button "Add note" at bounding box center [98, 141] width 48 height 27
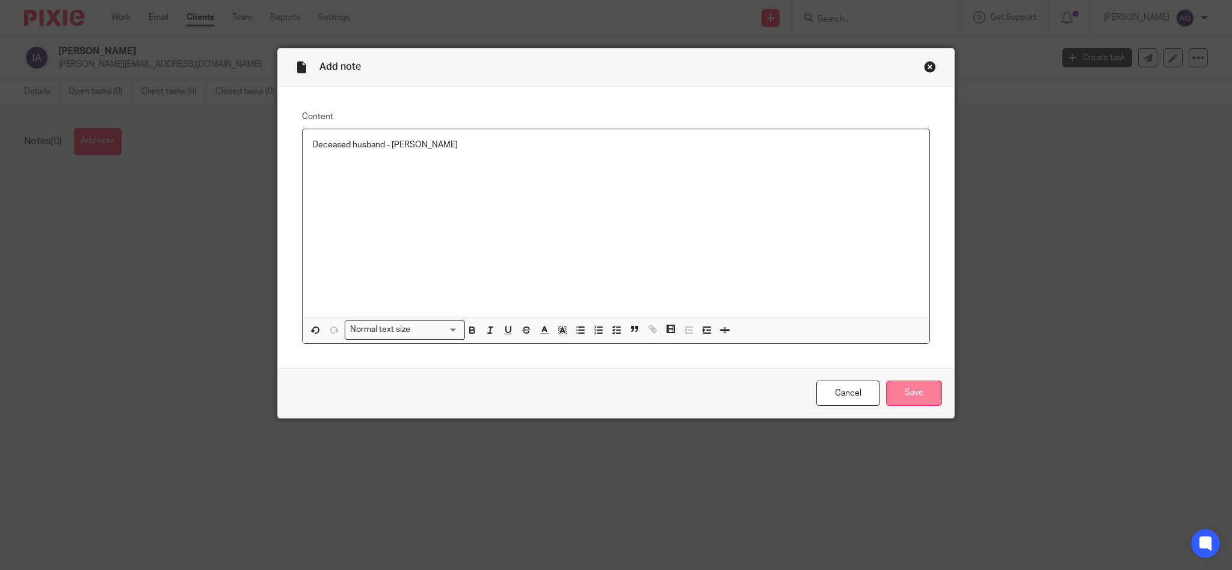
click at [910, 398] on input "Save" at bounding box center [914, 394] width 56 height 26
